Goal: Task Accomplishment & Management: Use online tool/utility

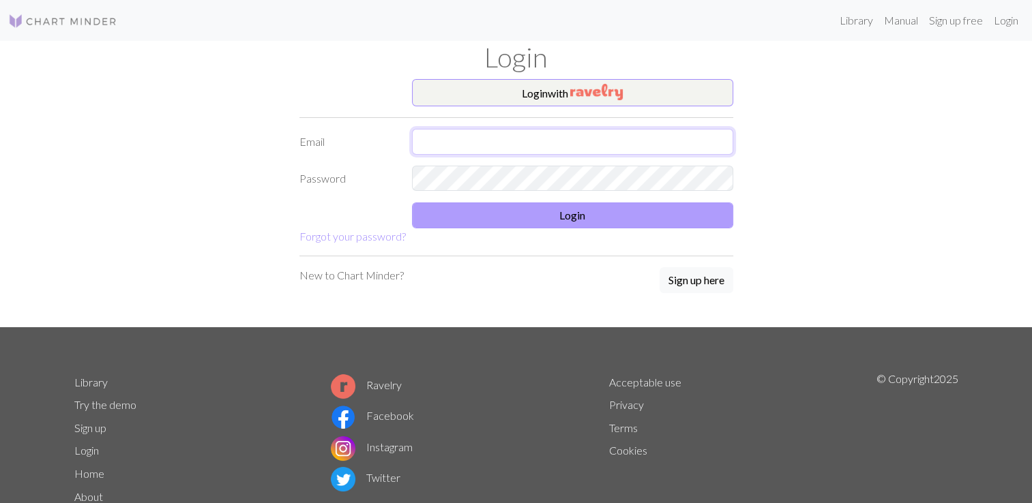
type input "[EMAIL_ADDRESS][DOMAIN_NAME]"
click at [562, 211] on button "Login" at bounding box center [572, 216] width 321 height 26
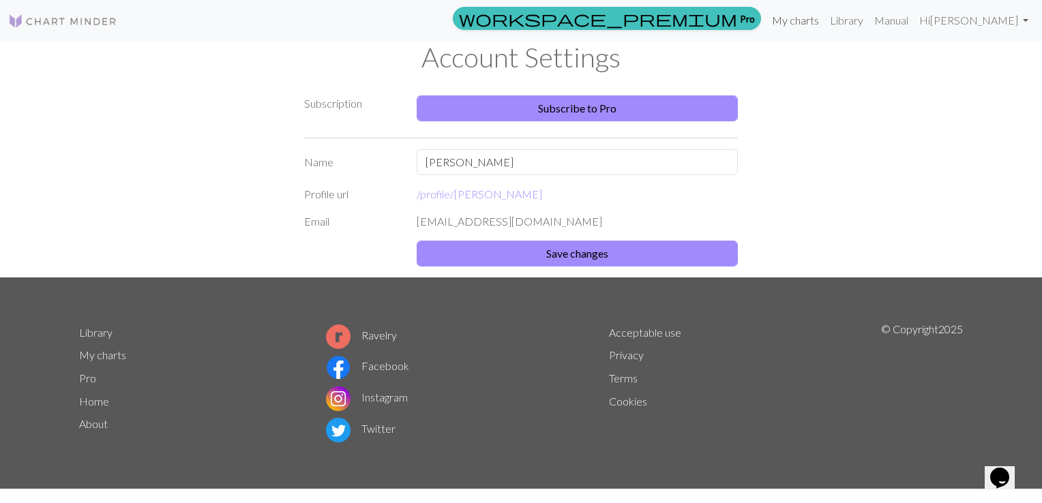
click at [825, 25] on link "My charts" at bounding box center [796, 20] width 58 height 27
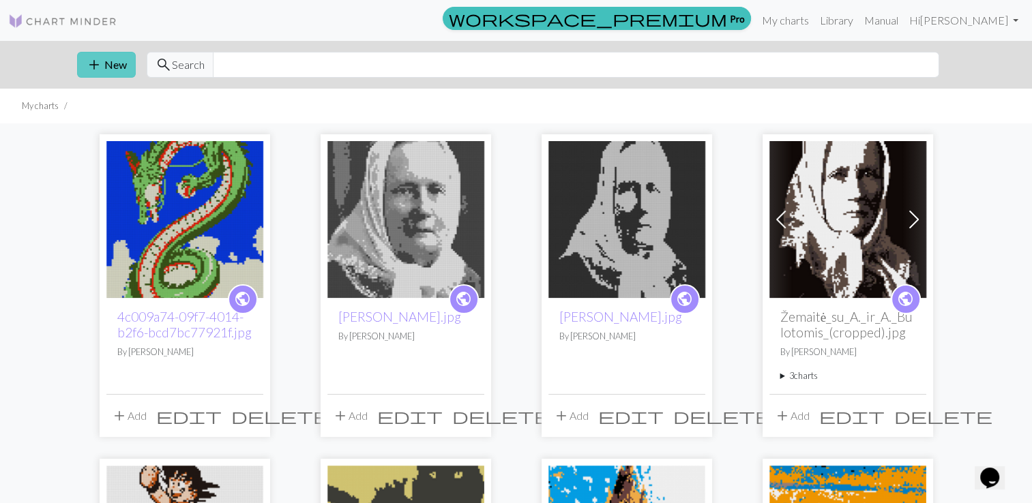
click at [104, 67] on button "add New" at bounding box center [106, 65] width 59 height 26
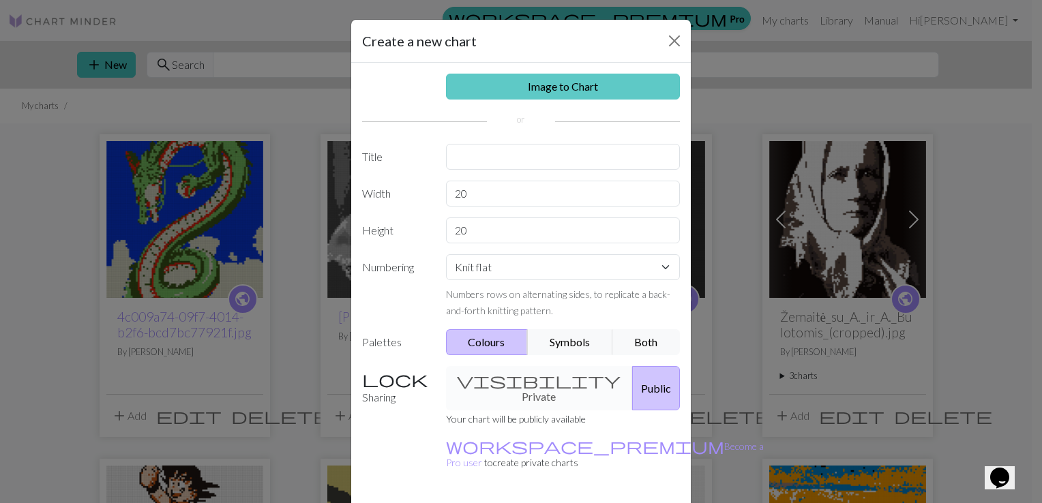
click at [523, 93] on link "Image to Chart" at bounding box center [563, 87] width 235 height 26
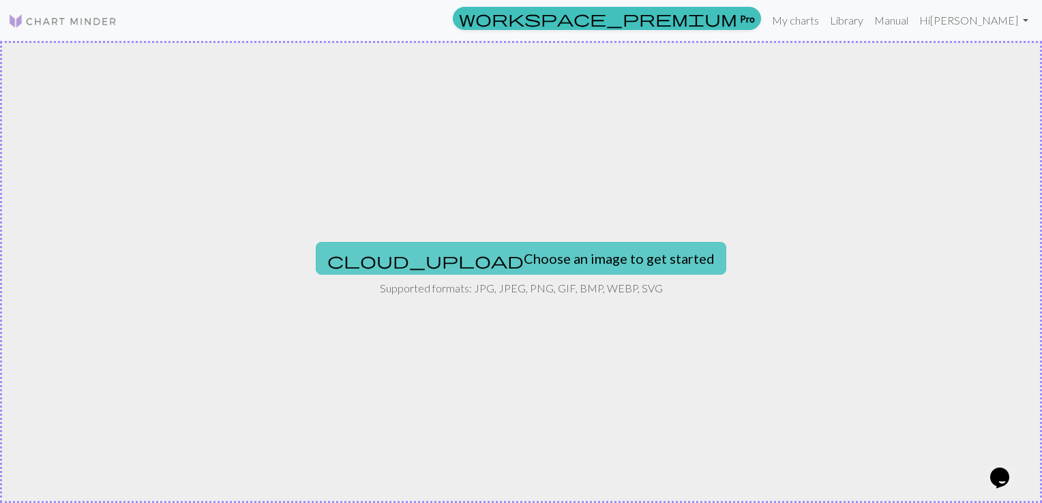
click at [490, 253] on button "cloud_upload Choose an image to get started" at bounding box center [521, 258] width 411 height 33
click at [551, 265] on button "cloud_upload Choose an image to get started" at bounding box center [521, 258] width 411 height 33
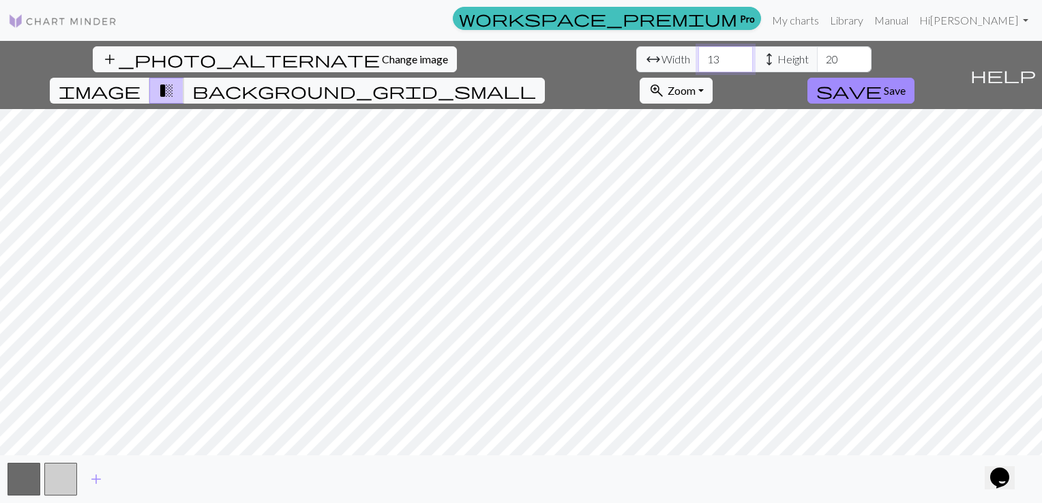
click at [699, 58] on input "13" at bounding box center [726, 59] width 55 height 26
click at [699, 57] on input "13" at bounding box center [726, 59] width 55 height 26
type input "90"
click at [817, 57] on input "20" at bounding box center [844, 59] width 55 height 26
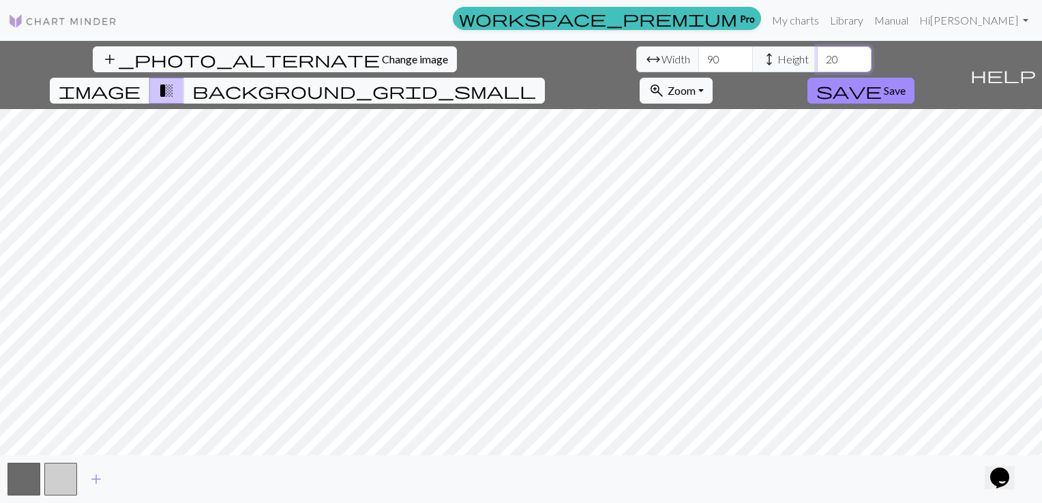
click at [817, 57] on input "20" at bounding box center [844, 59] width 55 height 26
click at [817, 59] on input "20" at bounding box center [844, 59] width 55 height 26
type input "110"
click at [98, 485] on span "add" at bounding box center [96, 479] width 16 height 19
click at [131, 479] on span "add" at bounding box center [133, 479] width 16 height 19
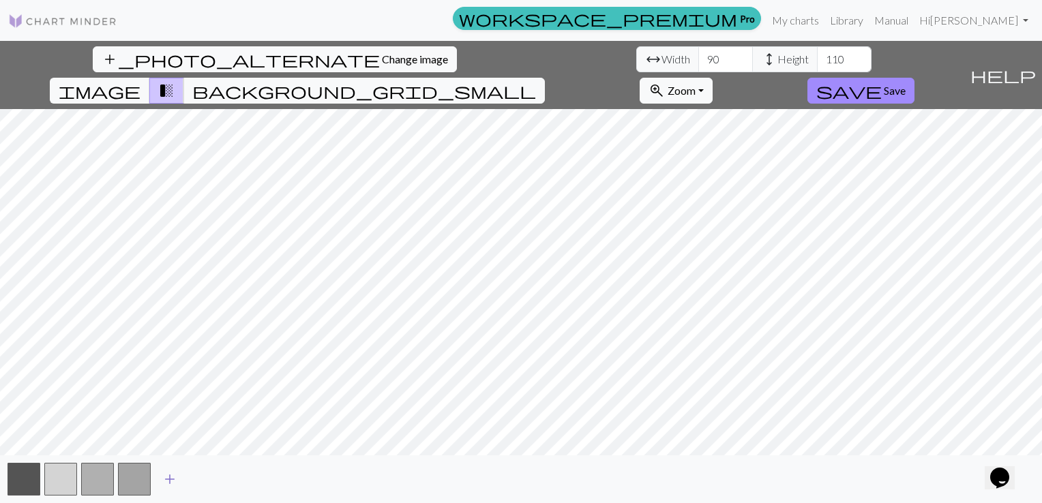
click at [169, 479] on span "add" at bounding box center [170, 479] width 16 height 19
click at [129, 479] on button "button" at bounding box center [134, 479] width 33 height 33
click at [142, 473] on button "button" at bounding box center [134, 479] width 33 height 33
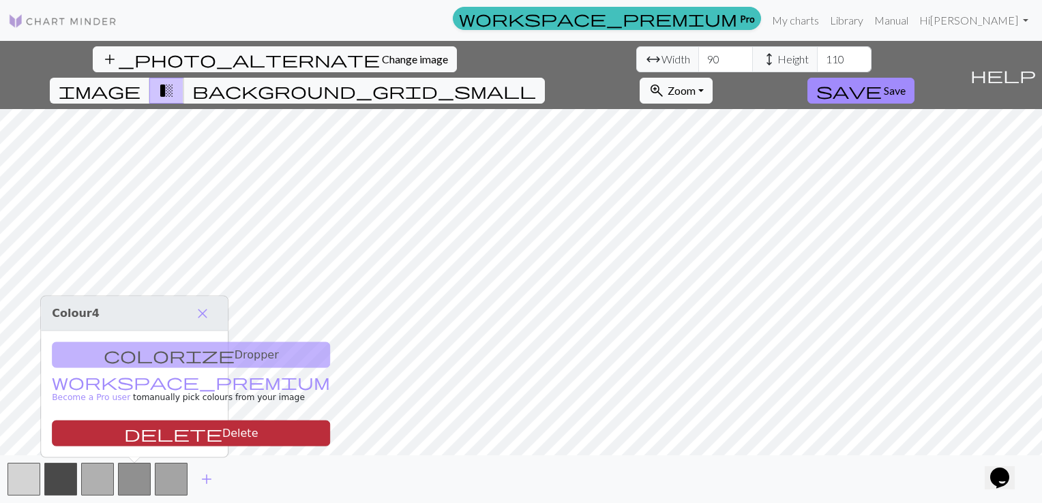
click at [147, 434] on button "delete Delete" at bounding box center [191, 434] width 278 height 26
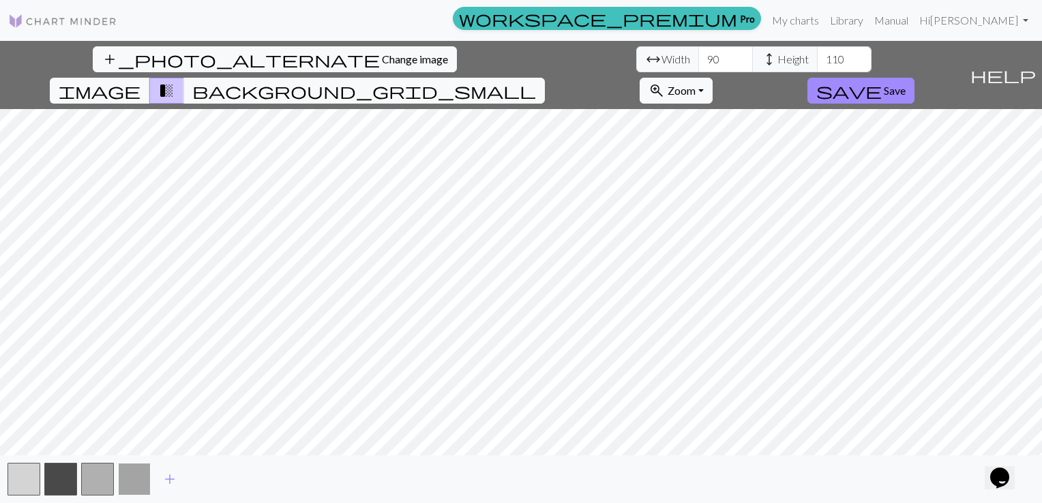
click at [143, 476] on button "button" at bounding box center [134, 479] width 33 height 33
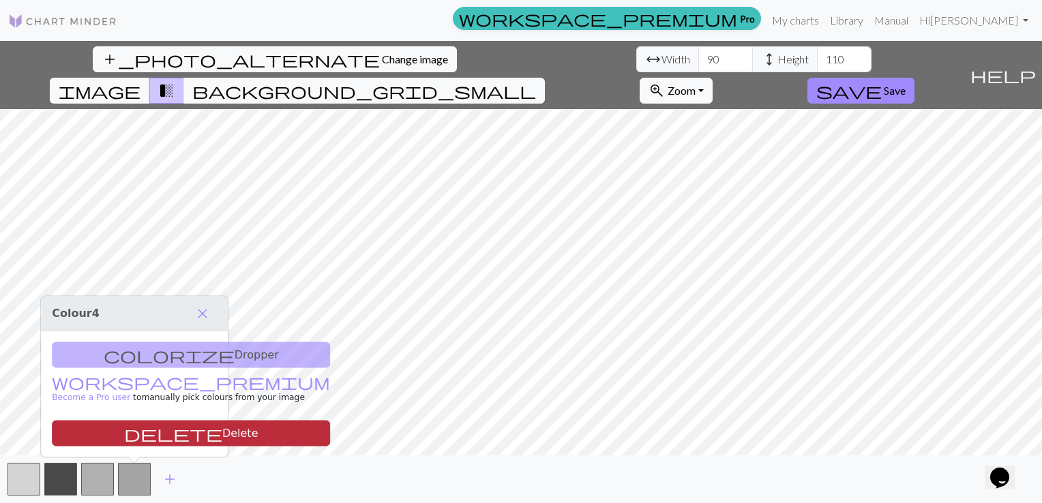
click at [156, 435] on button "delete Delete" at bounding box center [191, 434] width 278 height 26
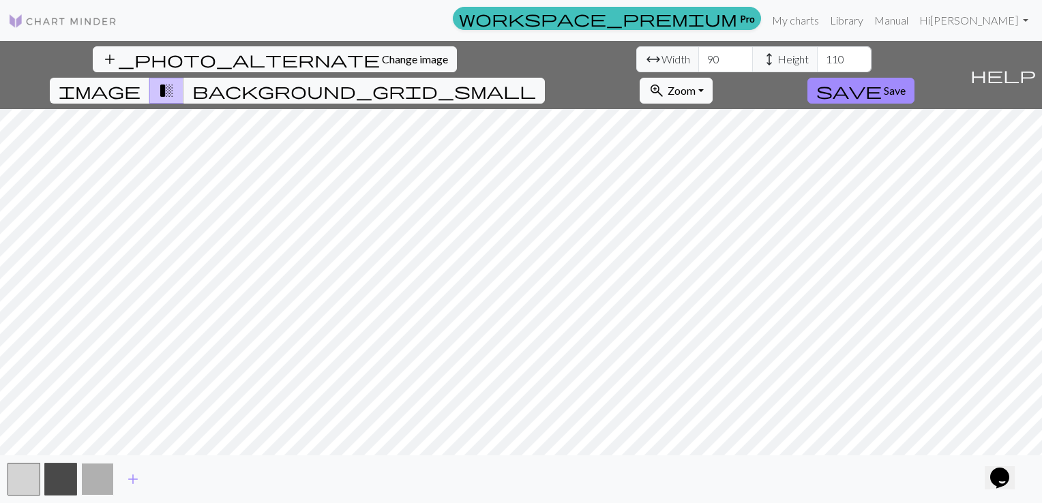
click at [104, 475] on button "button" at bounding box center [97, 479] width 33 height 33
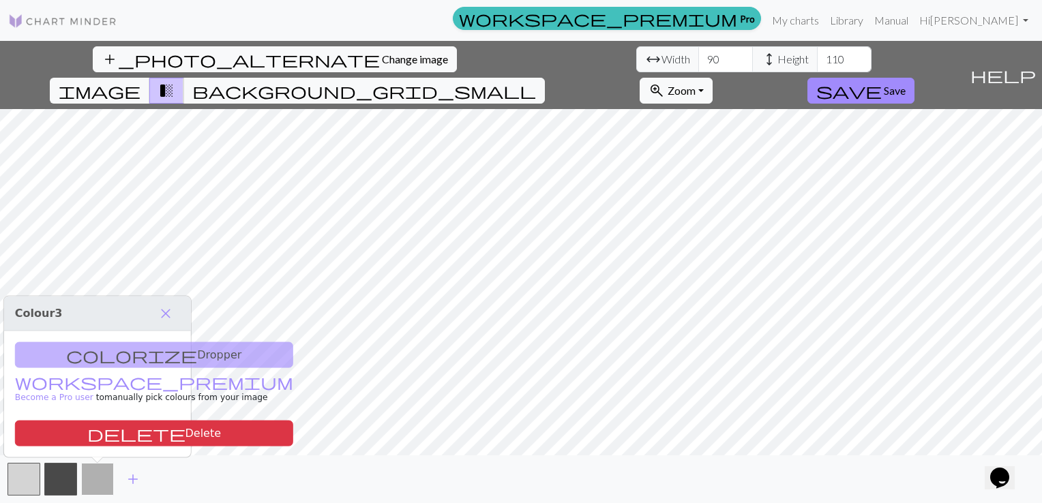
click at [104, 475] on button "button" at bounding box center [97, 479] width 33 height 33
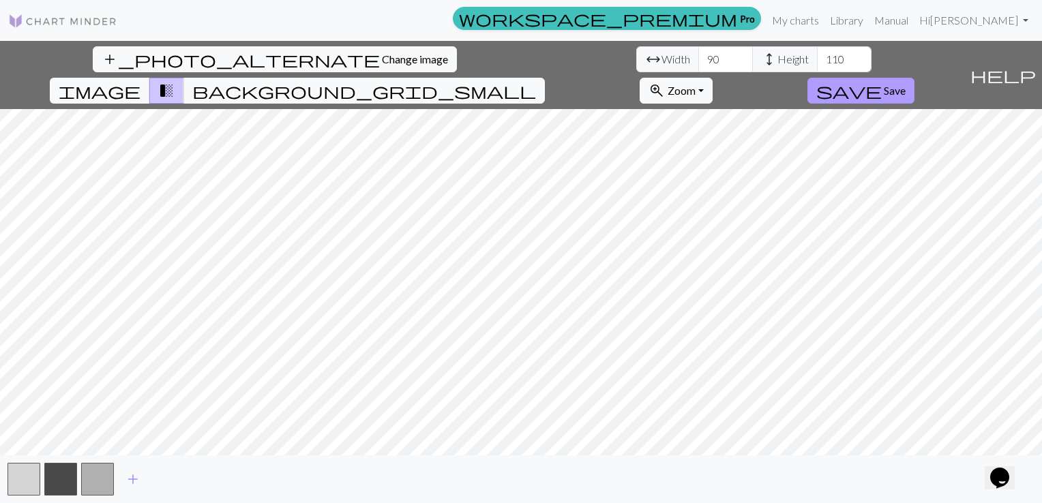
click at [882, 81] on span "save" at bounding box center [849, 90] width 65 height 19
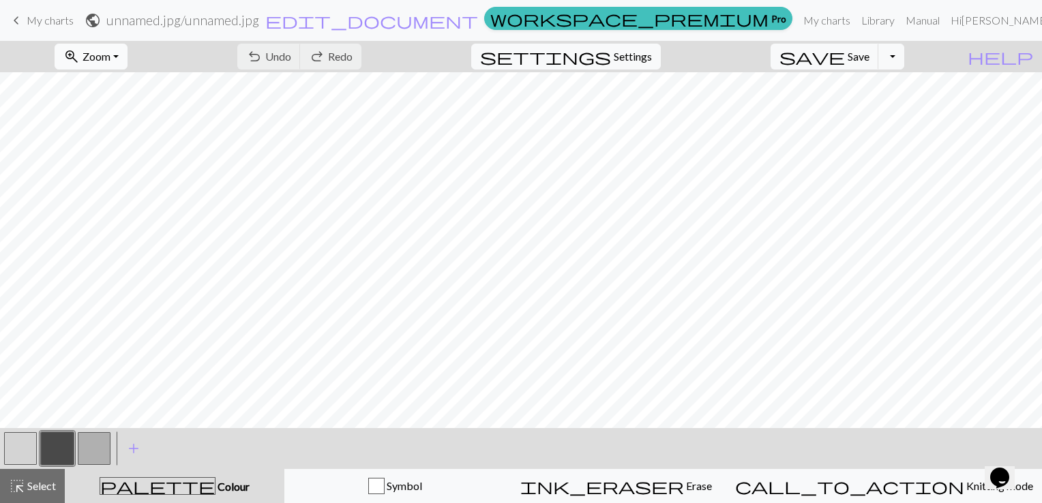
click at [128, 48] on button "zoom_in Zoom Zoom" at bounding box center [91, 57] width 73 height 26
click at [126, 164] on button "50%" at bounding box center [110, 164] width 108 height 22
click at [24, 450] on button "button" at bounding box center [20, 449] width 33 height 33
click at [22, 443] on button "button" at bounding box center [20, 449] width 33 height 33
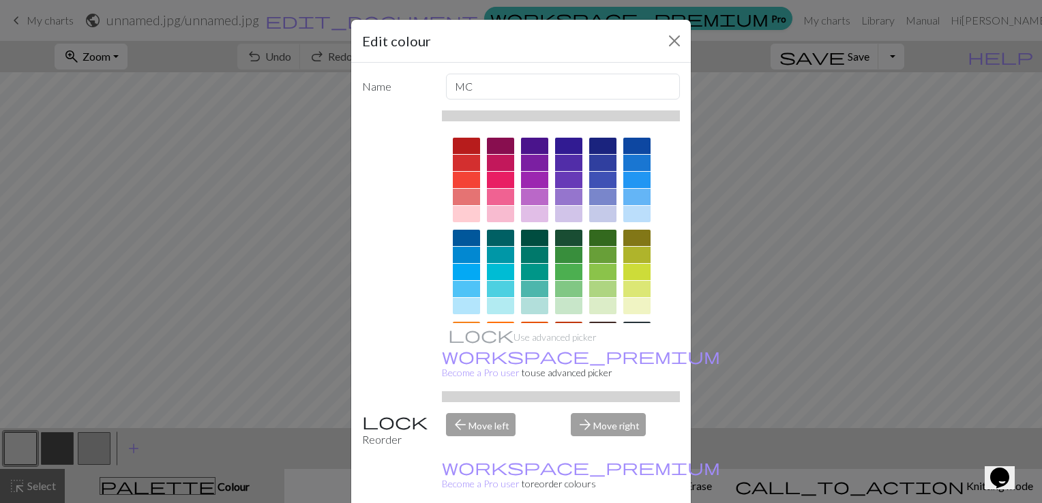
scroll to position [190, 0]
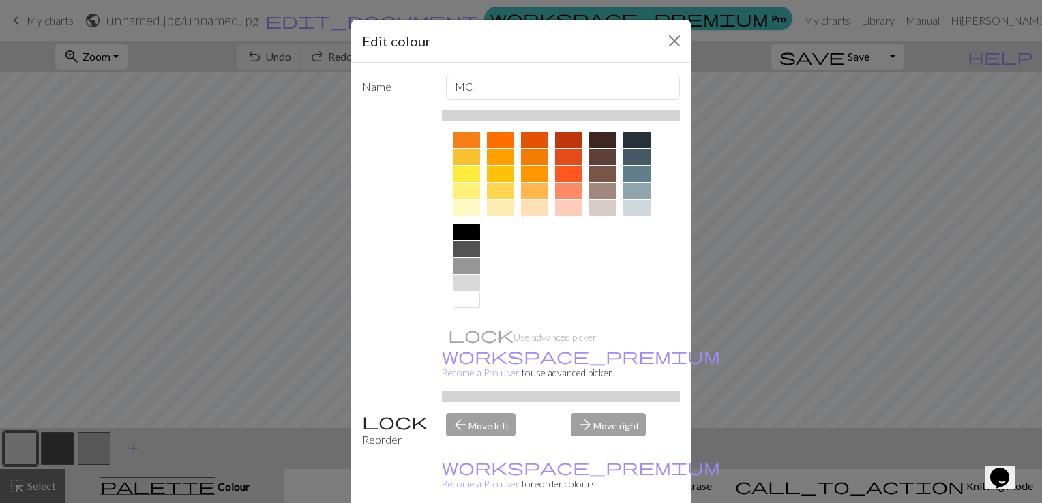
click at [459, 296] on div at bounding box center [466, 300] width 27 height 16
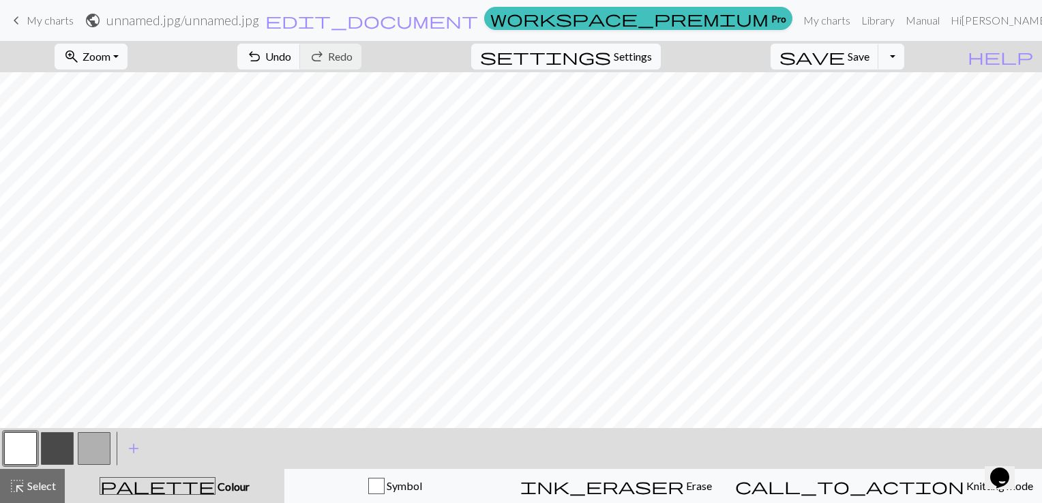
click at [56, 450] on button "button" at bounding box center [57, 449] width 33 height 33
click at [57, 450] on button "button" at bounding box center [57, 449] width 33 height 33
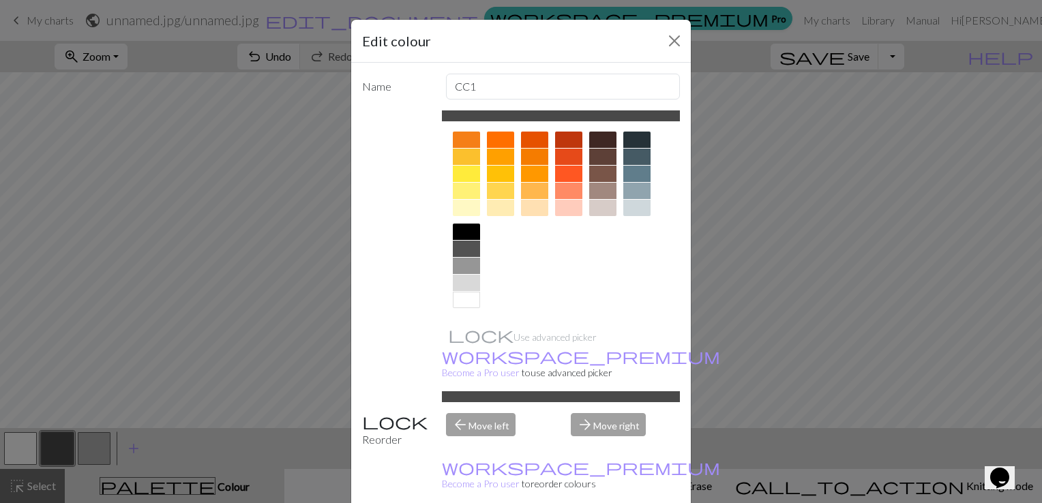
click at [465, 246] on div at bounding box center [466, 249] width 27 height 16
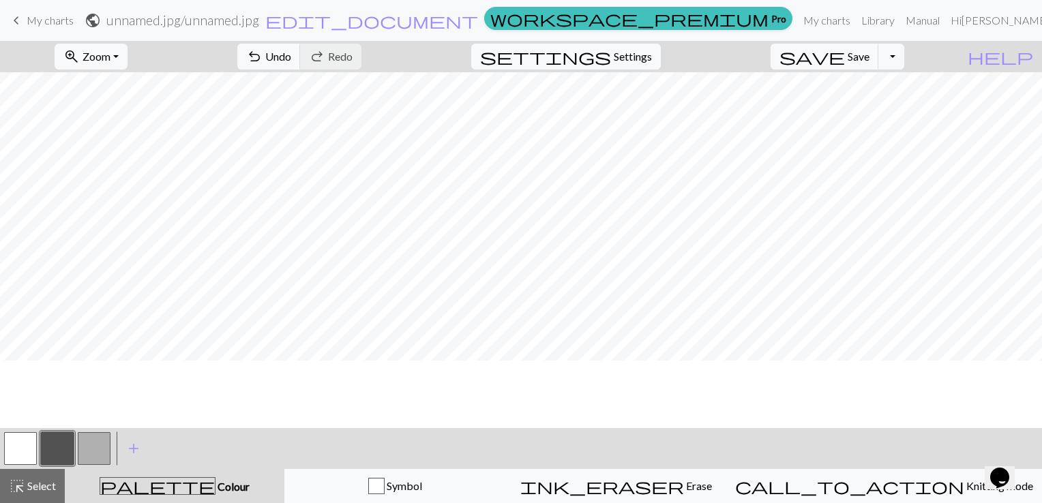
scroll to position [68, 0]
click at [870, 57] on span "Save" at bounding box center [859, 56] width 22 height 13
click at [905, 63] on button "Toggle Dropdown" at bounding box center [892, 57] width 26 height 26
click at [878, 110] on button "save_alt Download" at bounding box center [791, 109] width 225 height 22
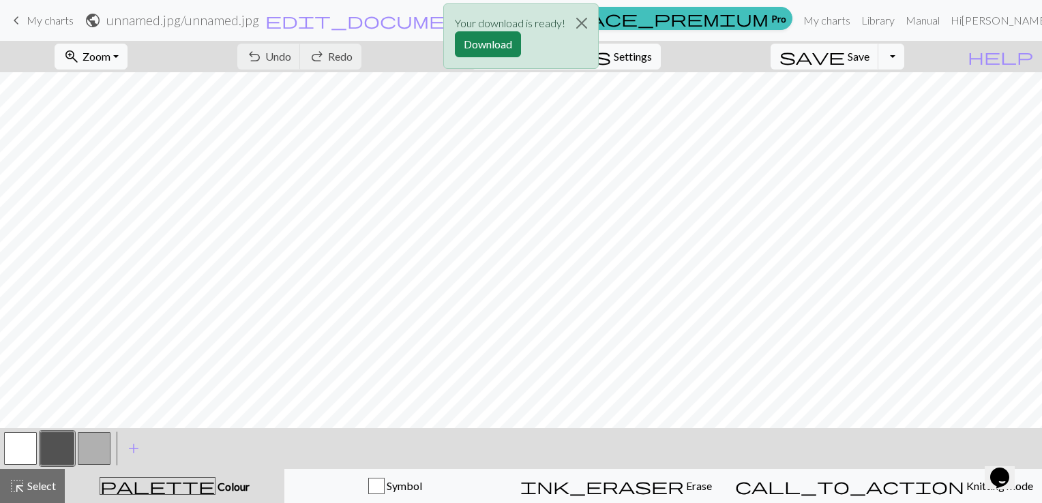
click at [46, 18] on div "Your download is ready! Download" at bounding box center [521, 40] width 1042 height 80
click at [484, 48] on button "Download" at bounding box center [488, 44] width 66 height 26
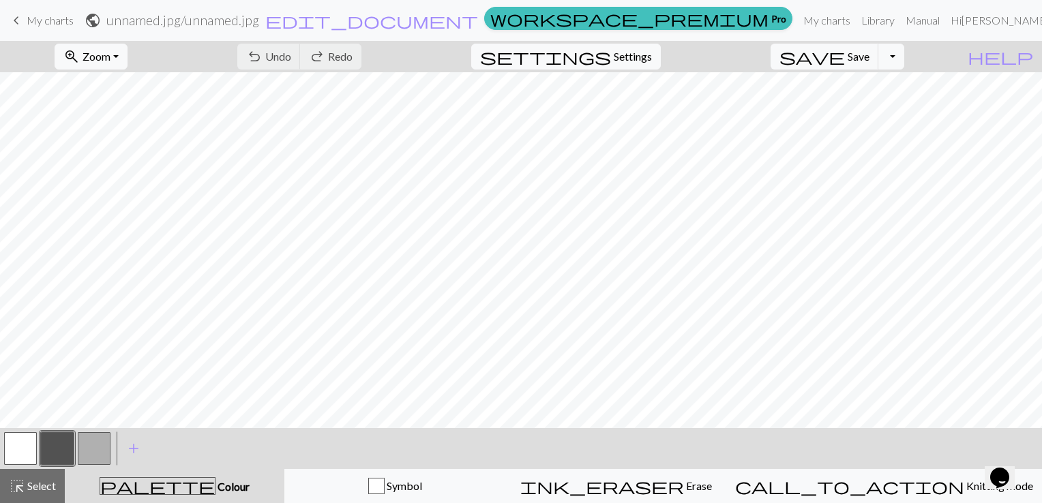
click at [68, 26] on span "My charts" at bounding box center [50, 20] width 47 height 13
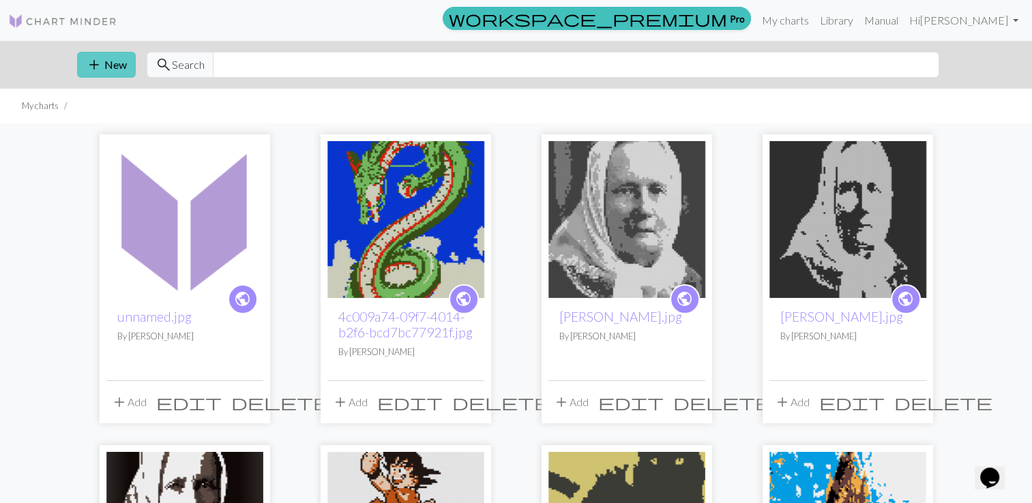
click at [115, 63] on button "add New" at bounding box center [106, 65] width 59 height 26
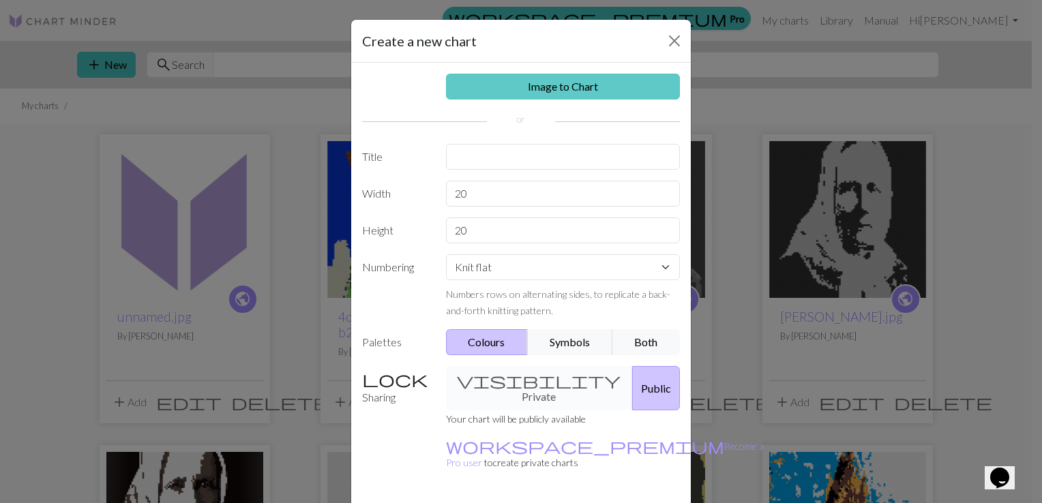
click at [529, 93] on link "Image to Chart" at bounding box center [563, 87] width 235 height 26
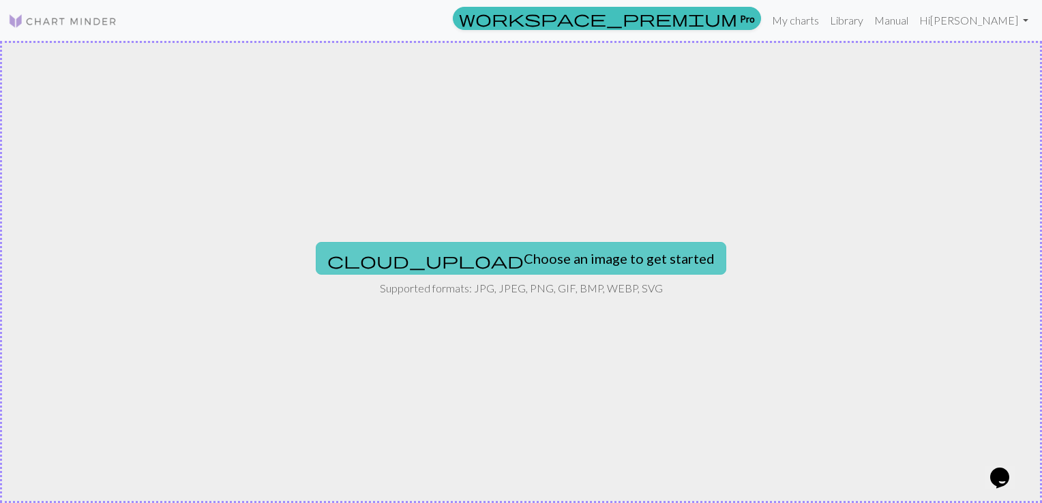
click at [510, 259] on button "cloud_upload Choose an image to get started" at bounding box center [521, 258] width 411 height 33
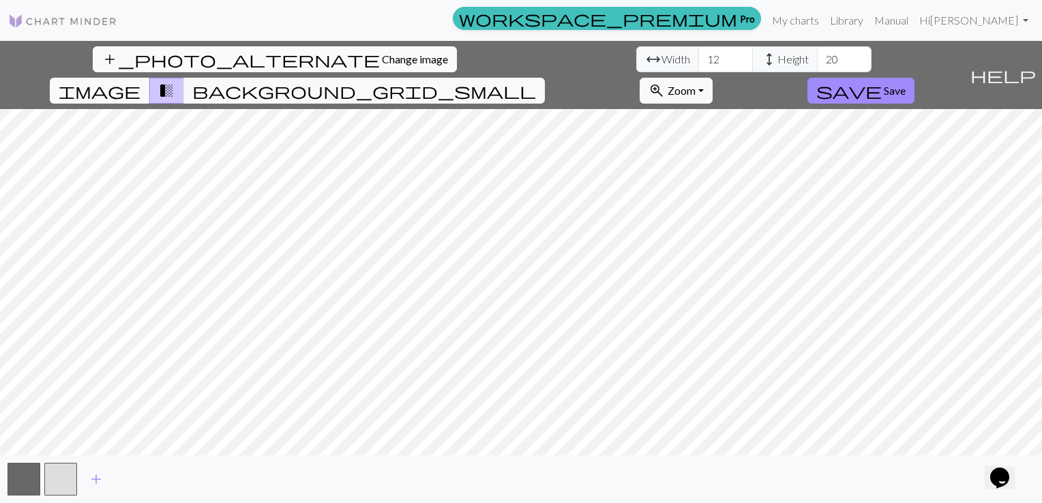
click at [382, 59] on span "Change image" at bounding box center [415, 59] width 66 height 13
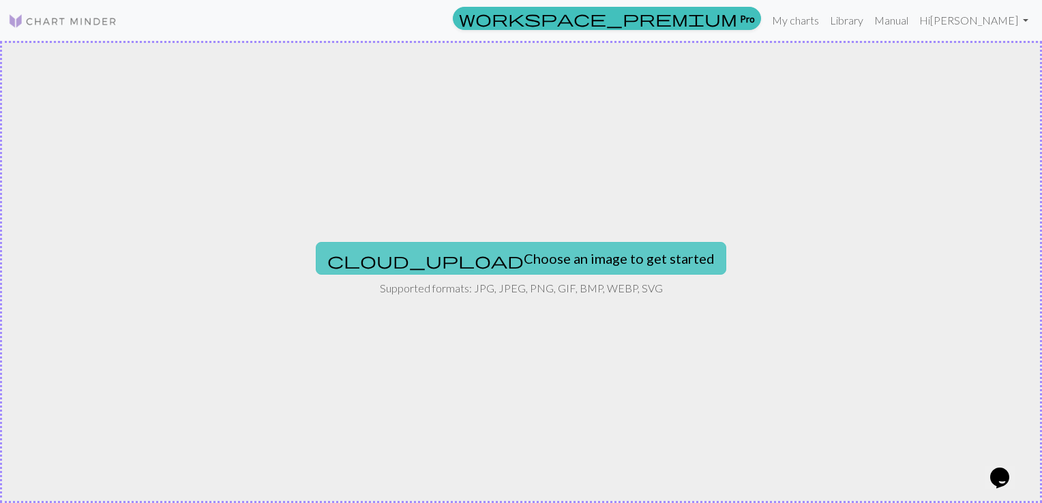
click at [482, 266] on button "cloud_upload Choose an image to get started" at bounding box center [521, 258] width 411 height 33
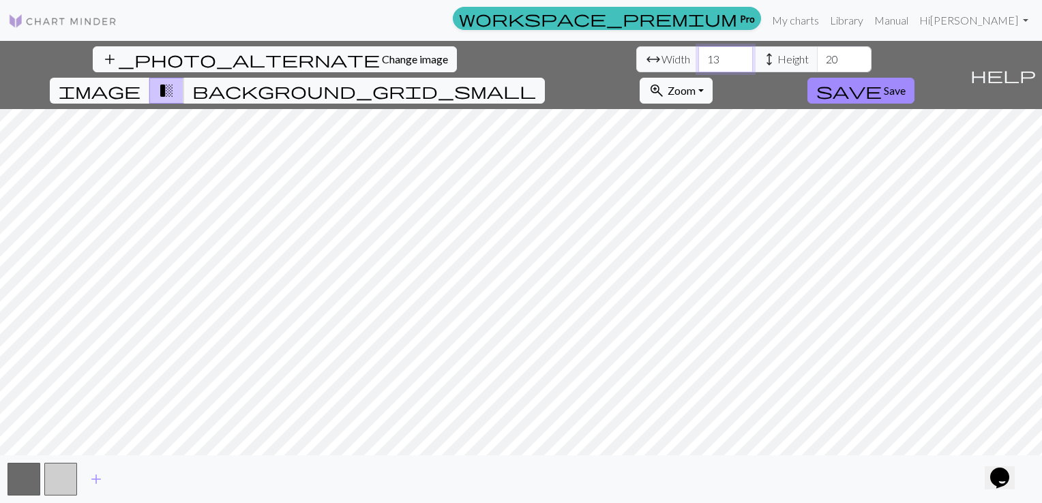
click at [699, 59] on input "13" at bounding box center [726, 59] width 55 height 26
type input "1"
type input "90"
click at [817, 62] on input "20" at bounding box center [844, 59] width 55 height 26
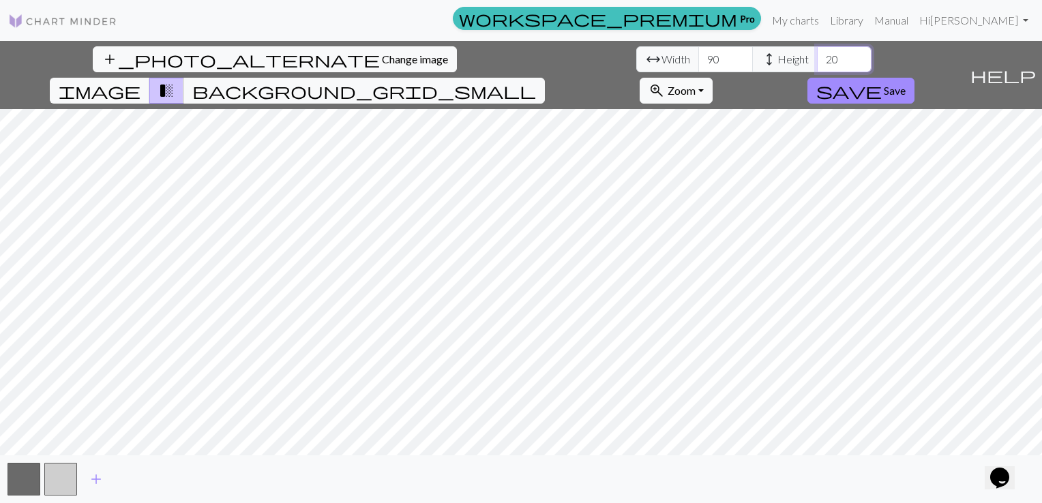
click at [817, 62] on input "20" at bounding box center [844, 59] width 55 height 26
type input "120"
click at [93, 481] on span "add" at bounding box center [96, 479] width 16 height 19
click at [915, 78] on button "save Save" at bounding box center [861, 91] width 107 height 26
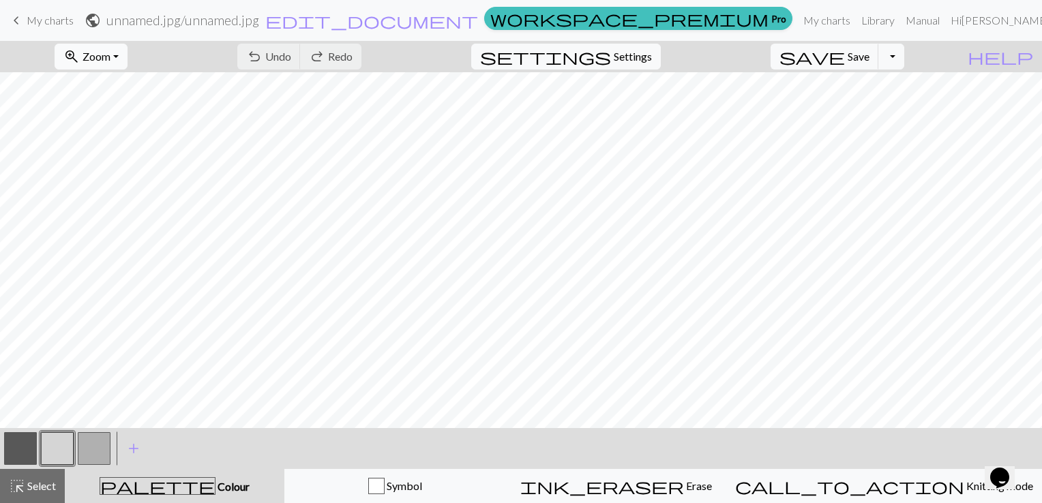
click at [128, 46] on button "zoom_in Zoom Zoom" at bounding box center [91, 57] width 73 height 26
click at [128, 162] on button "50%" at bounding box center [110, 164] width 108 height 22
click at [57, 452] on button "button" at bounding box center [57, 449] width 33 height 33
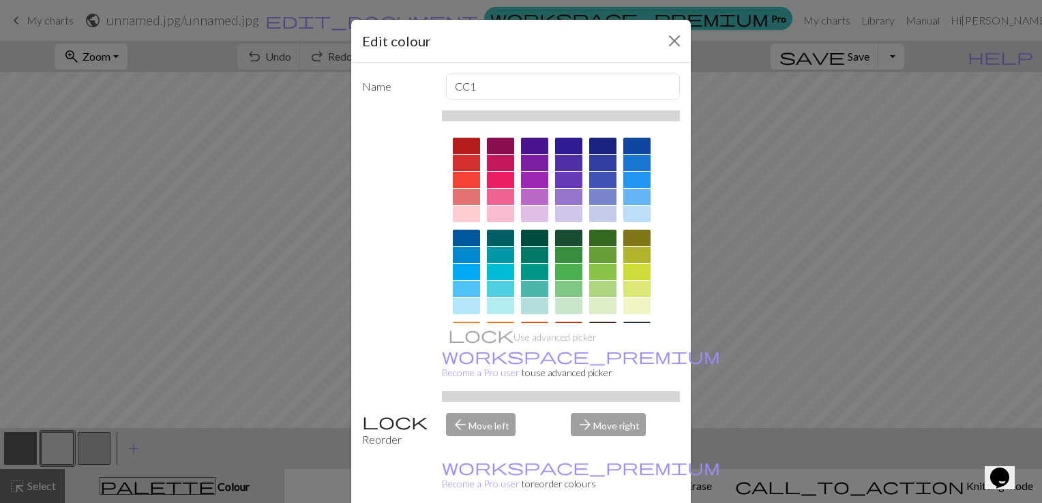
scroll to position [190, 0]
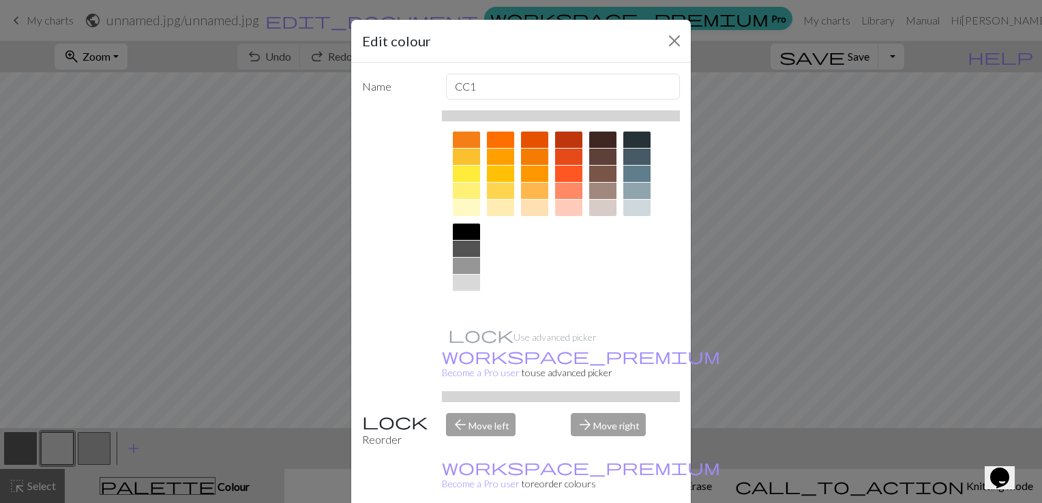
click at [462, 302] on div at bounding box center [466, 300] width 27 height 16
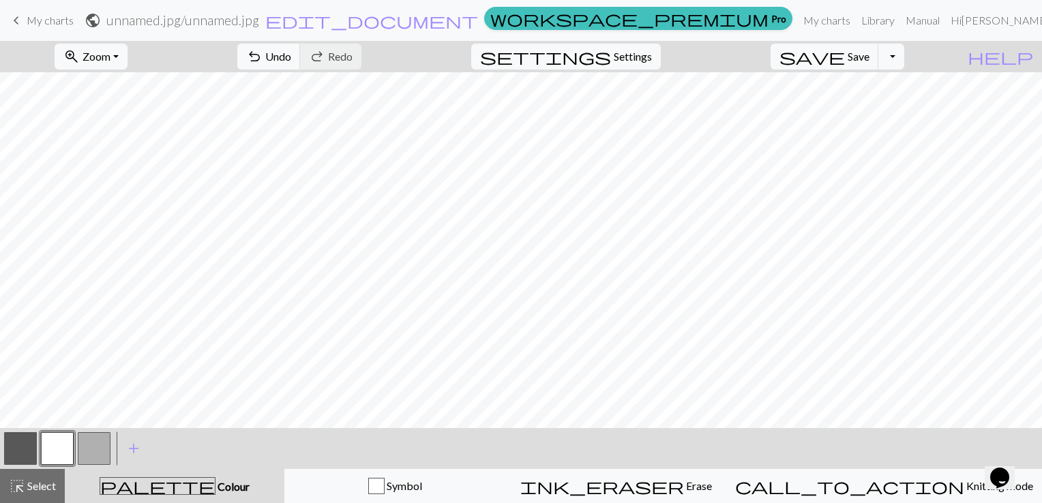
click at [28, 456] on button "button" at bounding box center [20, 449] width 33 height 33
click at [58, 439] on button "button" at bounding box center [57, 449] width 33 height 33
click at [23, 443] on button "button" at bounding box center [20, 449] width 33 height 33
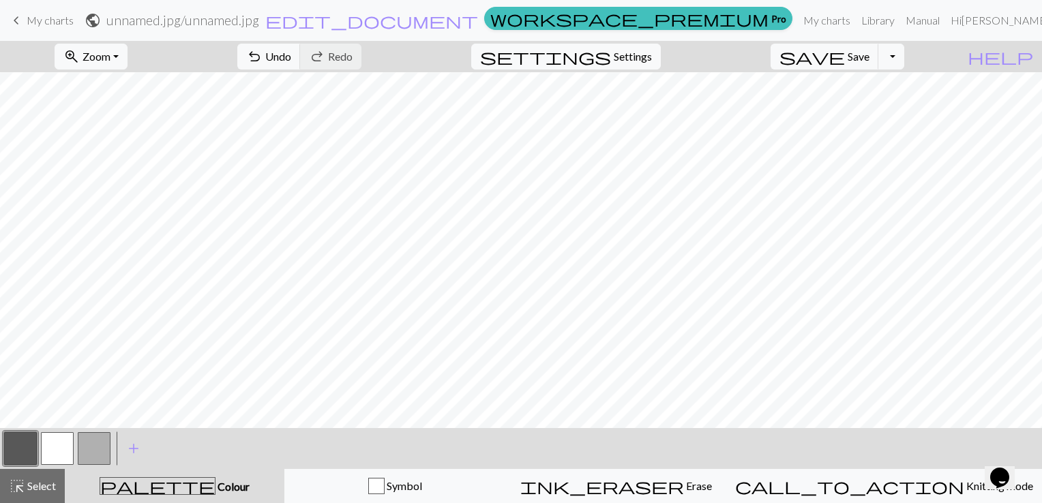
scroll to position [658, 0]
click at [82, 443] on button "button" at bounding box center [94, 449] width 33 height 33
click at [20, 451] on button "button" at bounding box center [20, 449] width 33 height 33
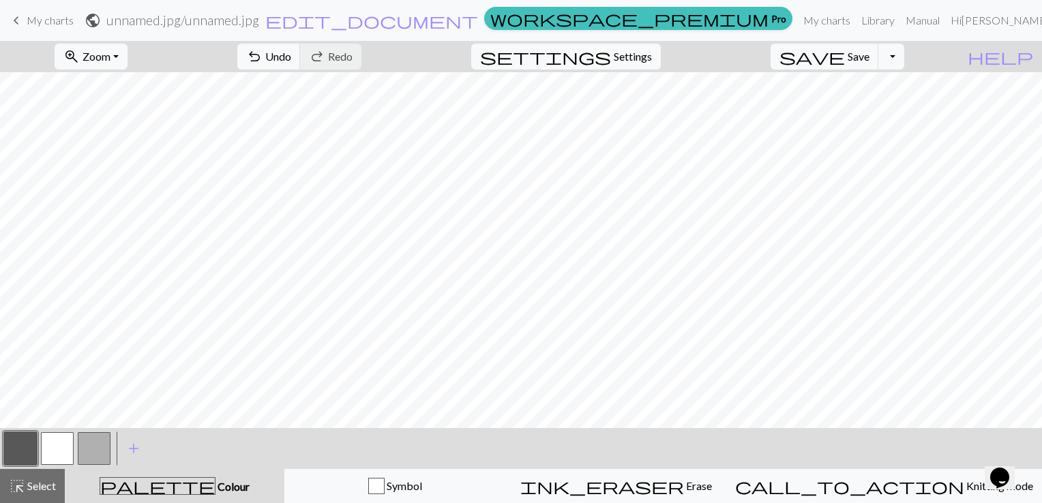
click at [100, 449] on button "button" at bounding box center [94, 449] width 33 height 33
click at [870, 60] on span "Save" at bounding box center [859, 56] width 22 height 13
click at [905, 61] on button "Toggle Dropdown" at bounding box center [892, 57] width 26 height 26
click at [881, 113] on button "save_alt Download" at bounding box center [791, 109] width 225 height 22
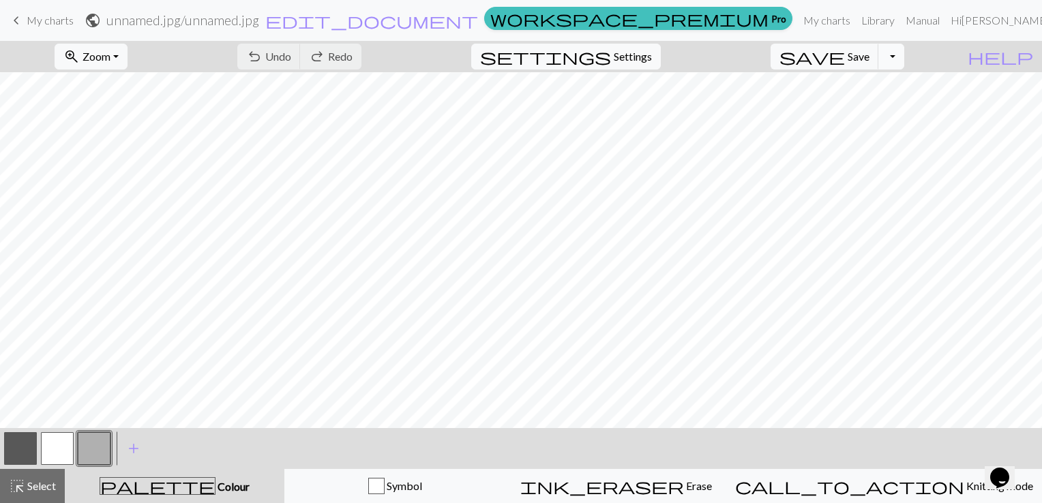
click at [905, 56] on button "Toggle Dropdown" at bounding box center [892, 57] width 26 height 26
click at [865, 109] on button "save_alt Download" at bounding box center [791, 109] width 225 height 22
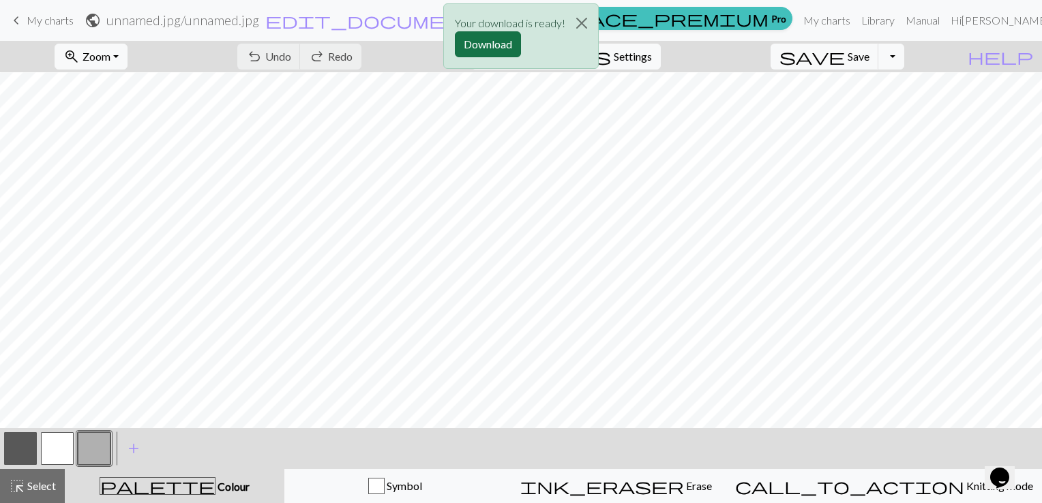
click at [502, 38] on button "Download" at bounding box center [488, 44] width 66 height 26
click at [61, 18] on div "Your download is ready! Download" at bounding box center [521, 40] width 1042 height 80
click at [49, 21] on div "Your download is ready! Download" at bounding box center [521, 40] width 1042 height 80
click at [581, 23] on button "Close" at bounding box center [582, 23] width 33 height 38
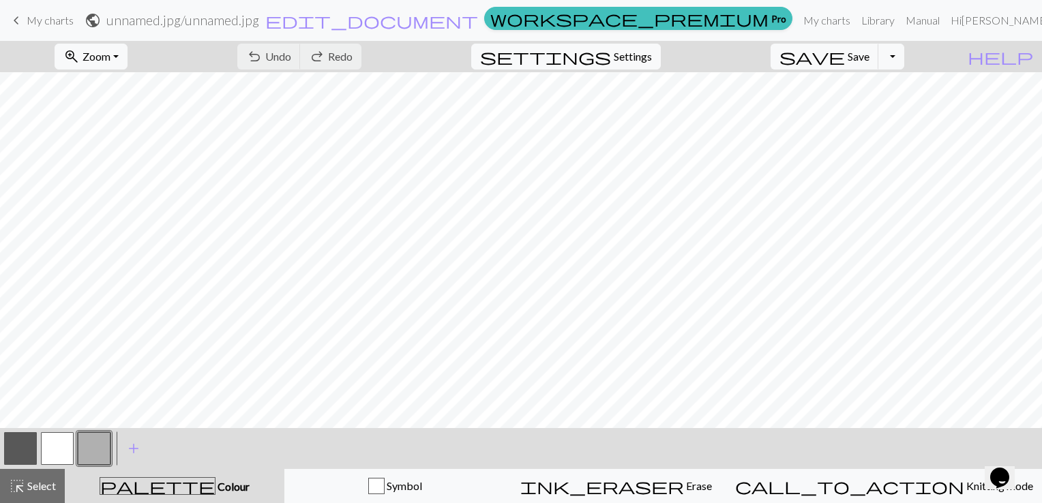
click at [61, 24] on span "My charts" at bounding box center [50, 20] width 47 height 13
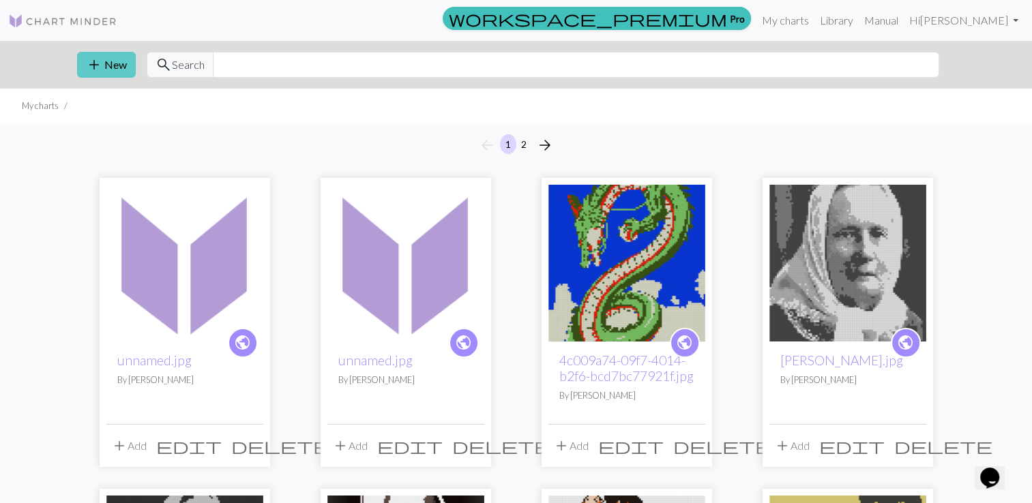
click at [111, 72] on button "add New" at bounding box center [106, 65] width 59 height 26
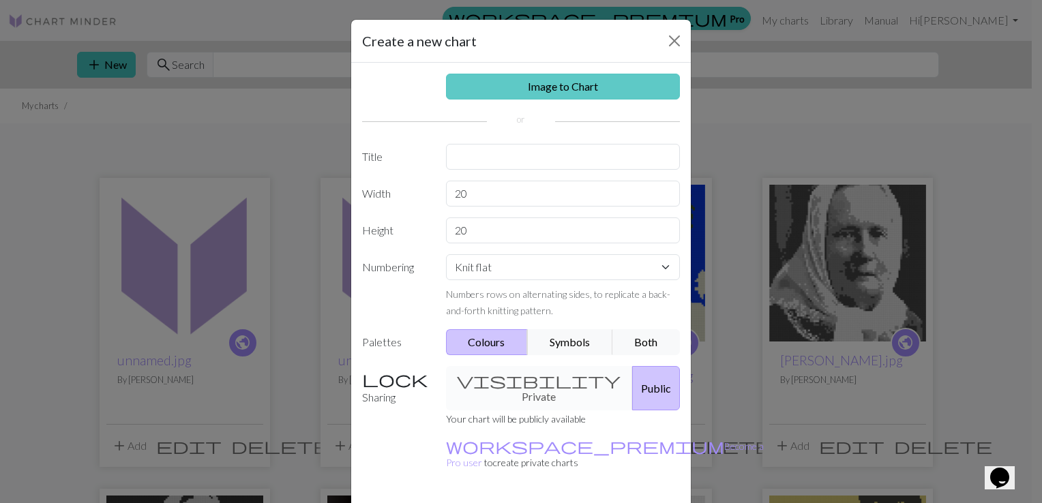
click at [487, 97] on link "Image to Chart" at bounding box center [563, 87] width 235 height 26
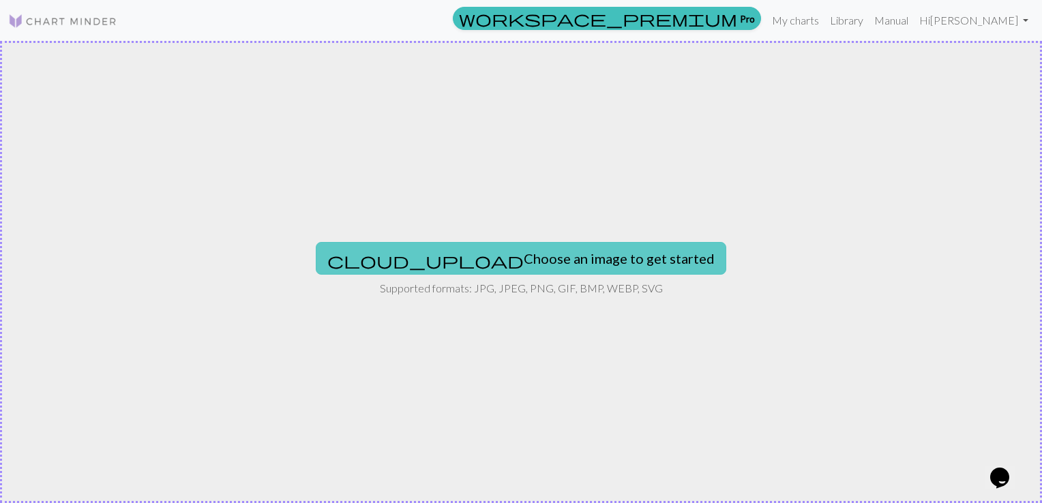
click at [508, 254] on button "cloud_upload Choose an image to get started" at bounding box center [521, 258] width 411 height 33
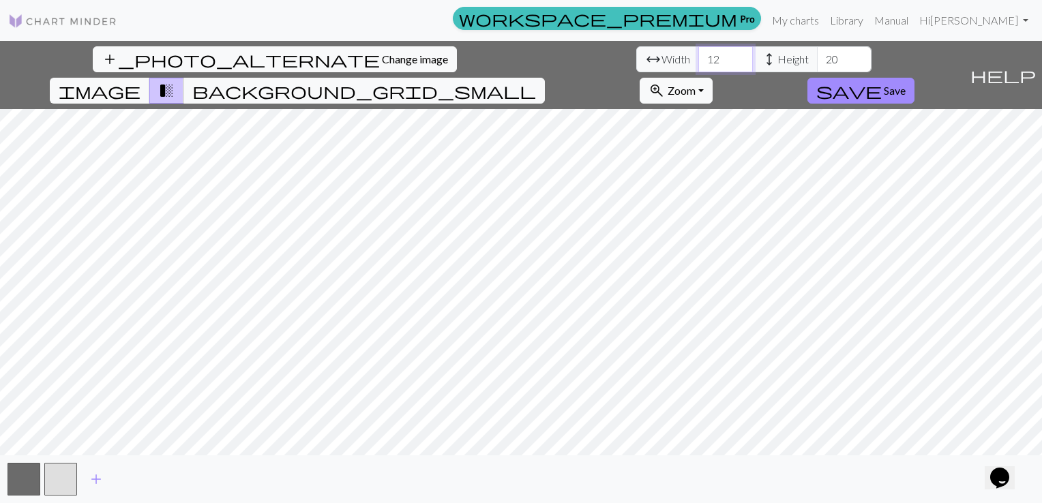
click at [699, 62] on input "12" at bounding box center [726, 59] width 55 height 26
type input "1"
type input "90"
click at [817, 55] on input "20" at bounding box center [844, 59] width 55 height 26
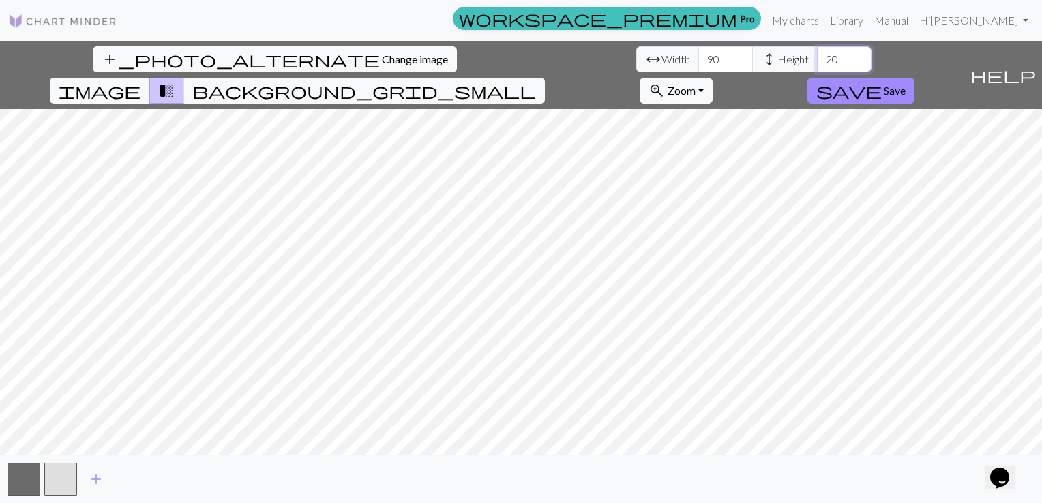
click at [817, 53] on input "20" at bounding box center [844, 59] width 55 height 26
click at [817, 56] on input "20" at bounding box center [844, 59] width 55 height 26
type input "120"
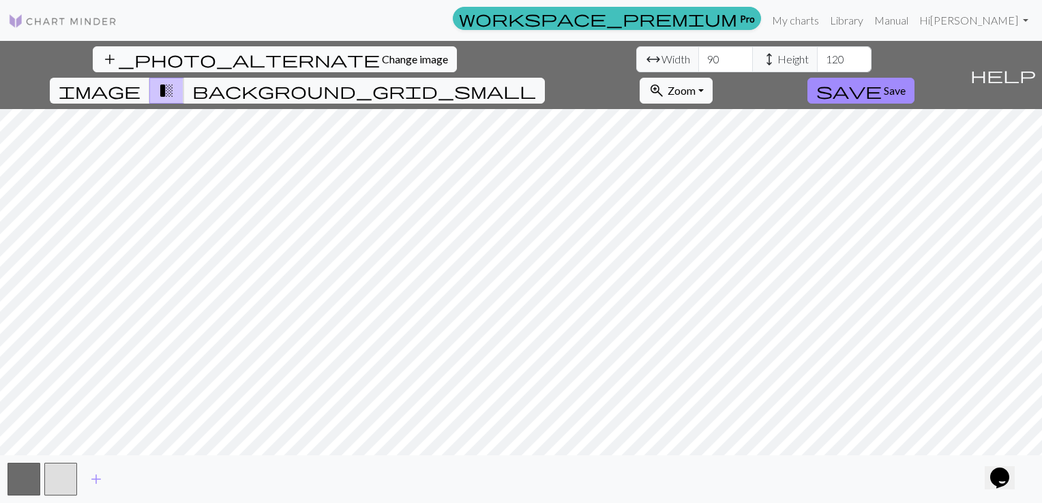
click at [382, 57] on span "Change image" at bounding box center [415, 59] width 66 height 13
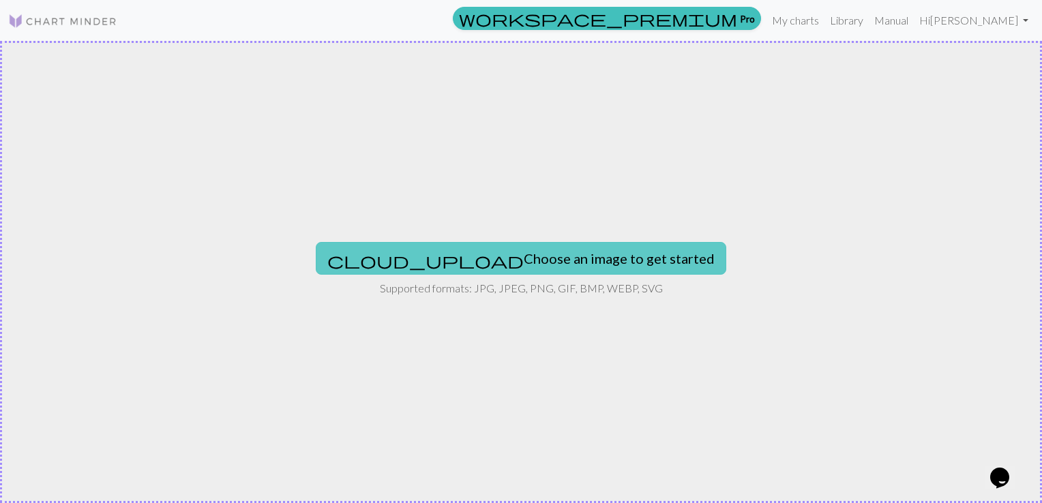
click at [508, 252] on button "cloud_upload Choose an image to get started" at bounding box center [521, 258] width 411 height 33
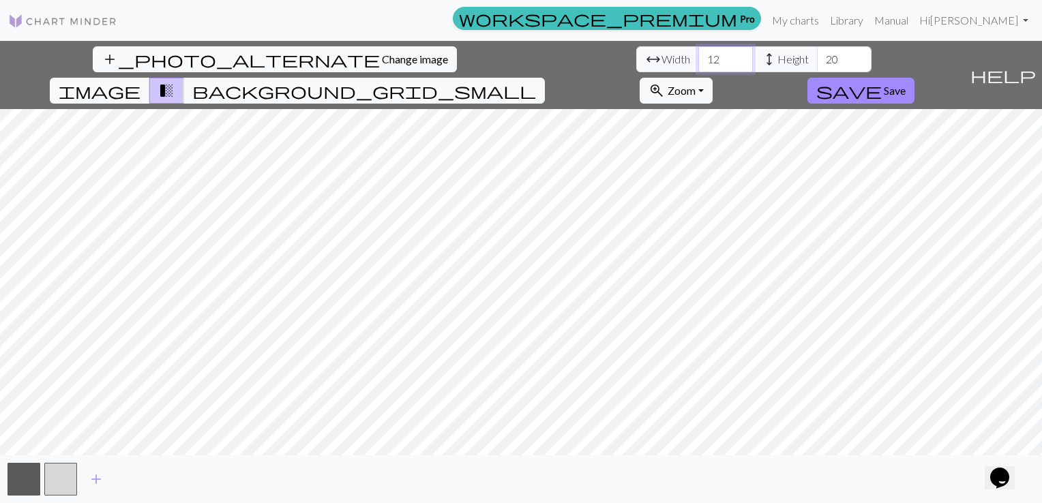
click at [699, 61] on input "12" at bounding box center [726, 59] width 55 height 26
type input "90"
click at [817, 58] on input "20" at bounding box center [844, 59] width 55 height 26
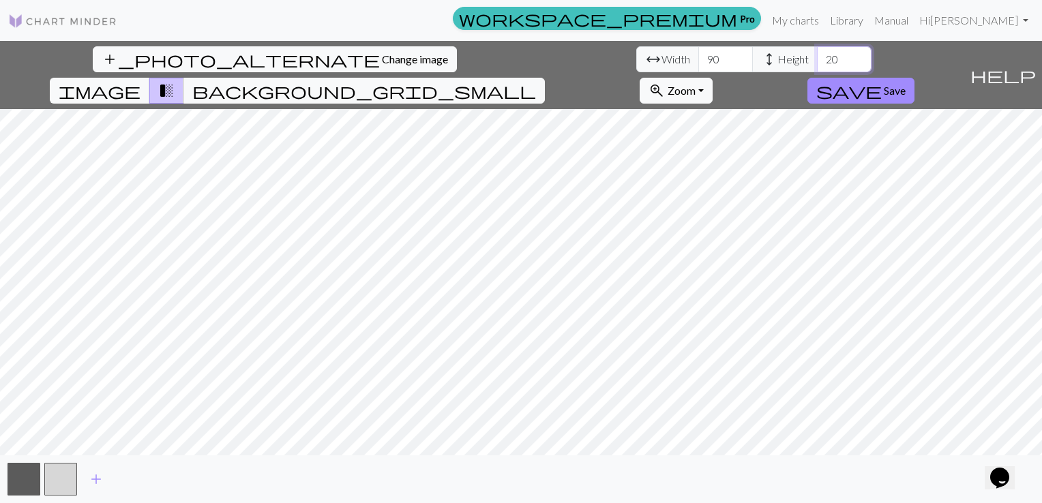
click at [817, 58] on input "20" at bounding box center [844, 59] width 55 height 26
type input "120"
click at [98, 481] on span "add" at bounding box center [96, 479] width 16 height 19
click at [129, 479] on span "add" at bounding box center [133, 479] width 16 height 19
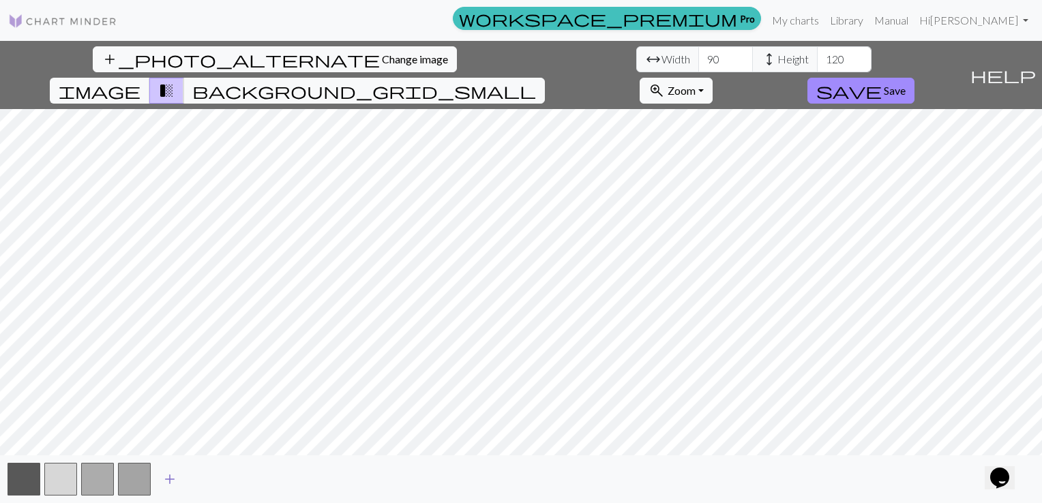
click at [165, 478] on span "add" at bounding box center [170, 479] width 16 height 19
click at [202, 482] on span "add" at bounding box center [207, 479] width 16 height 19
click at [242, 478] on span "add" at bounding box center [243, 479] width 16 height 19
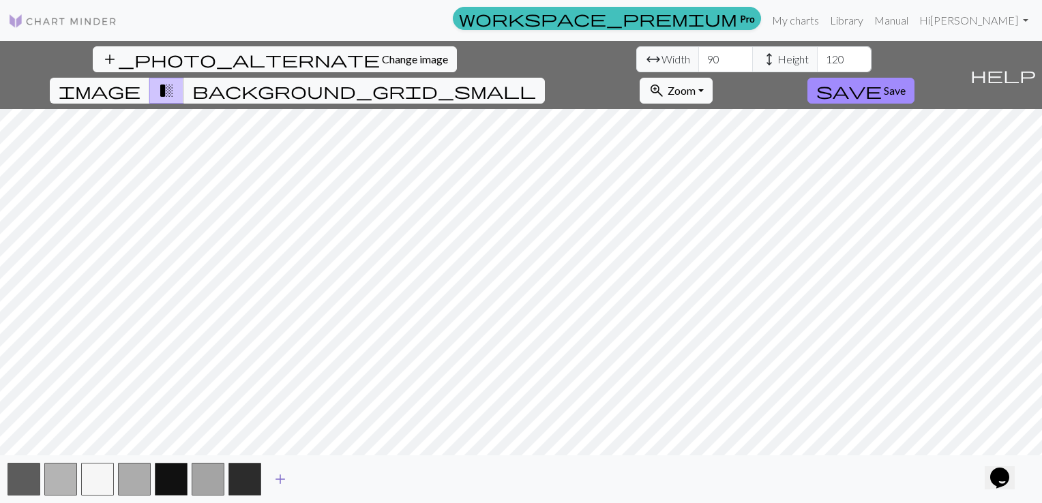
click at [278, 482] on span "add" at bounding box center [280, 479] width 16 height 19
click at [110, 66] on button "add_photo_alternate Change image" at bounding box center [275, 59] width 364 height 26
